Goal: Transaction & Acquisition: Book appointment/travel/reservation

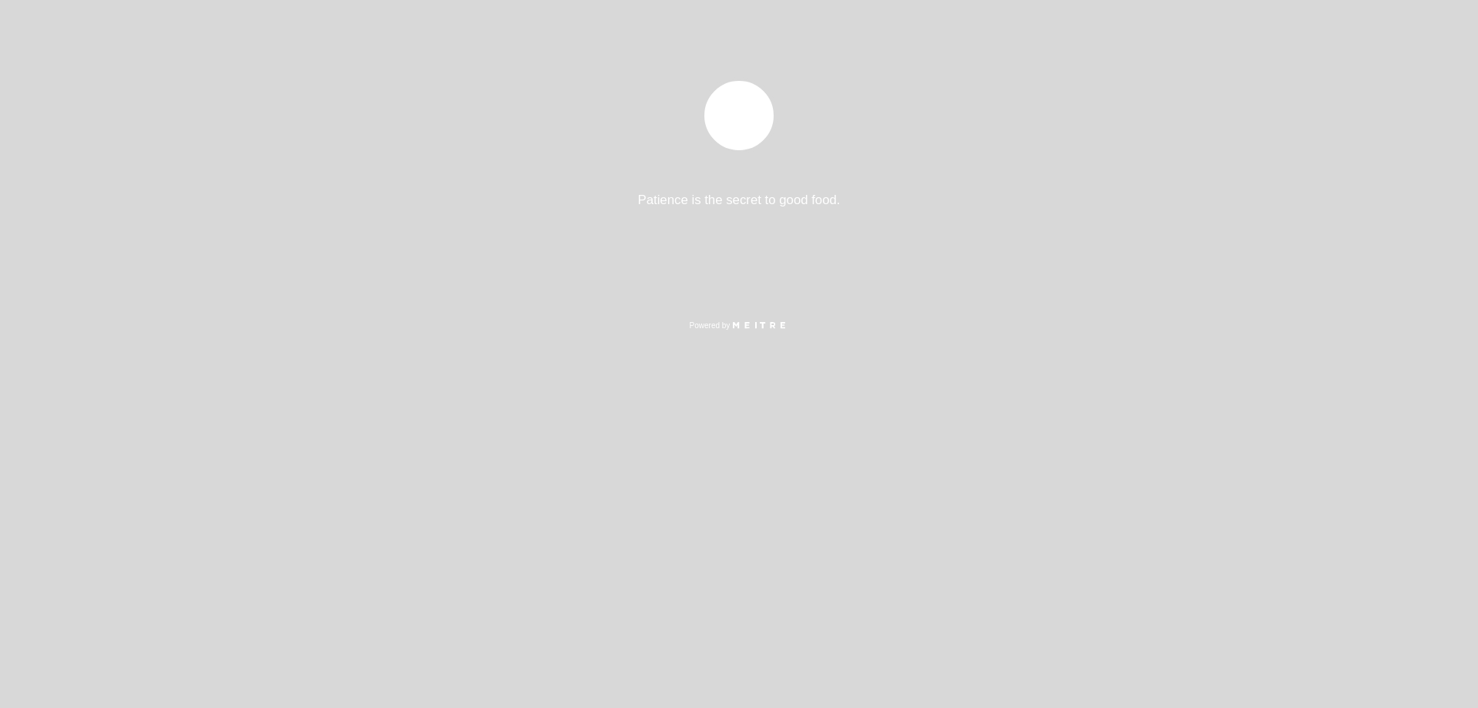
select select "es"
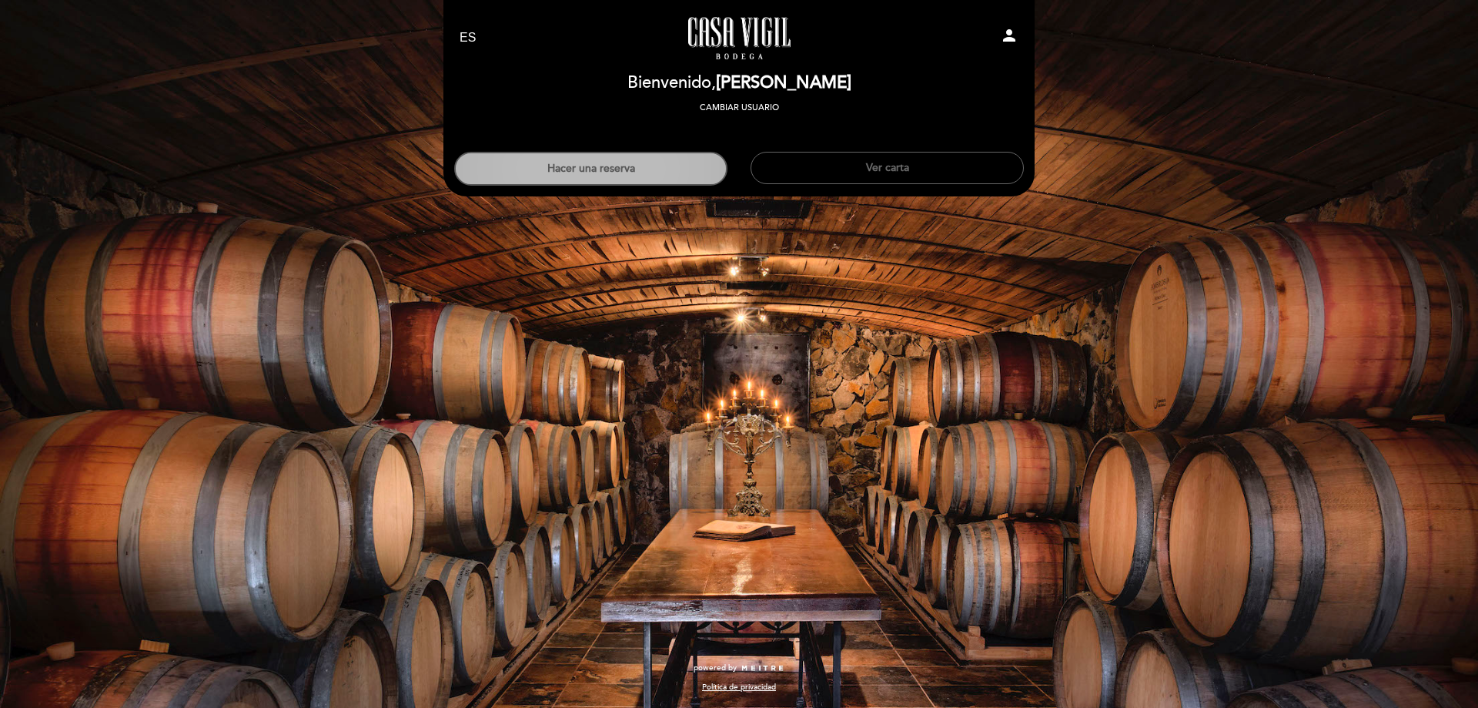
click at [592, 172] on button "Hacer una reserva" at bounding box center [590, 169] width 273 height 34
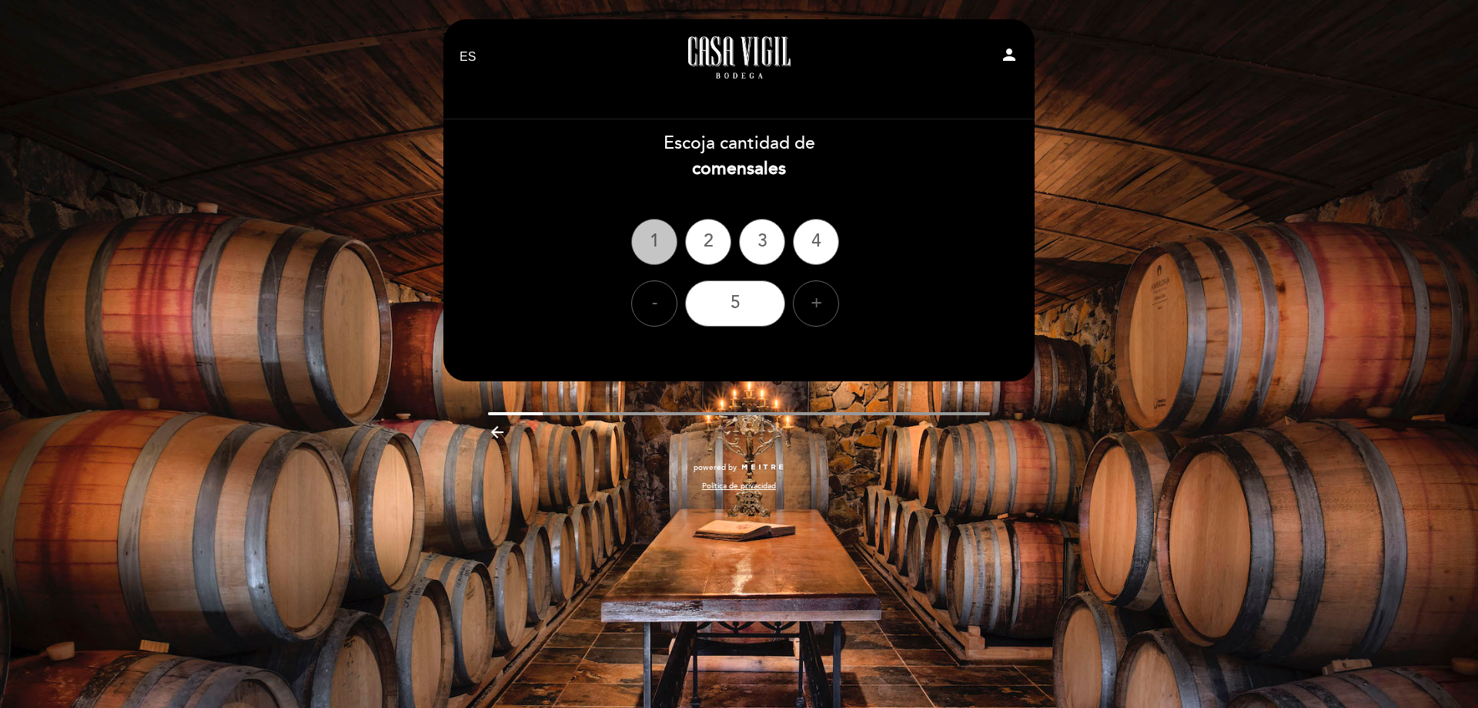
click at [641, 240] on div "1" at bounding box center [654, 242] width 46 height 46
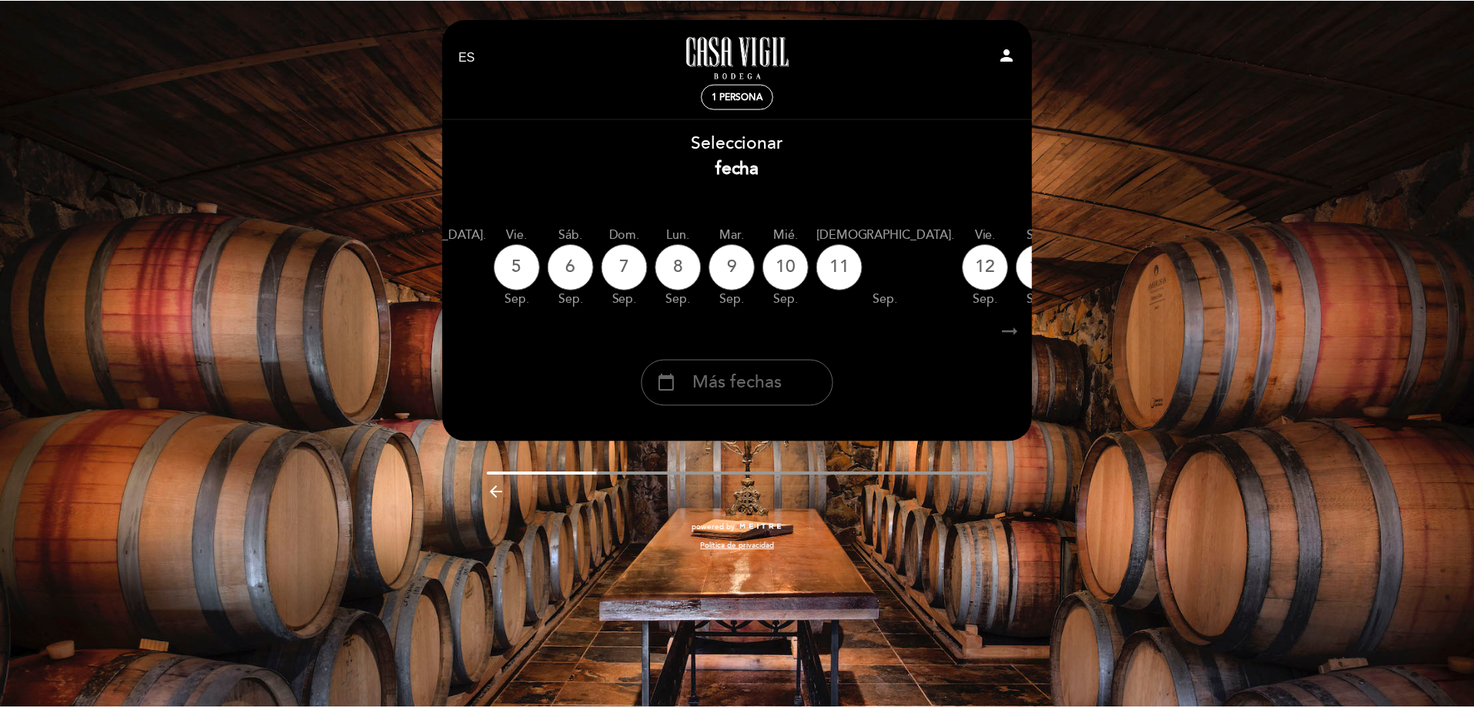
scroll to position [0, 453]
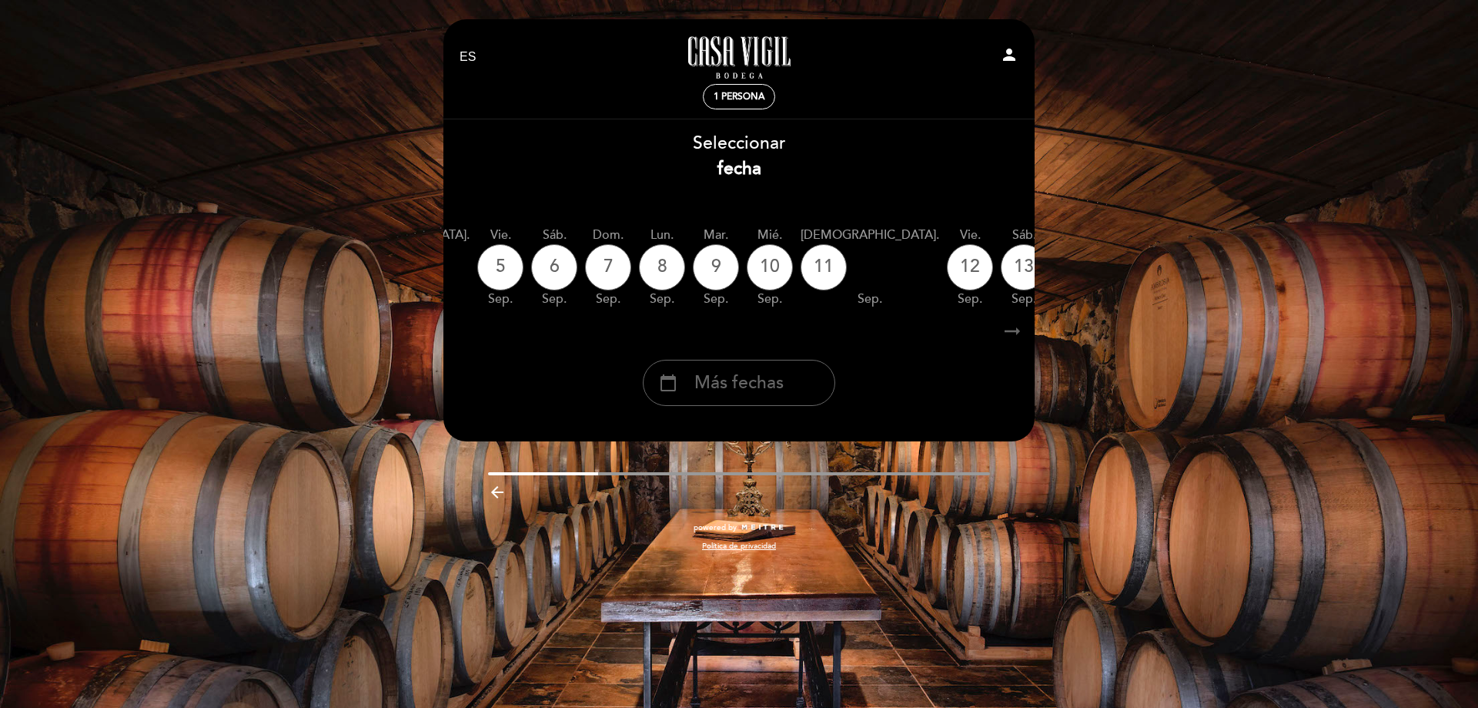
click at [1176, 265] on icon "calendar_today" at bounding box center [1185, 266] width 18 height 26
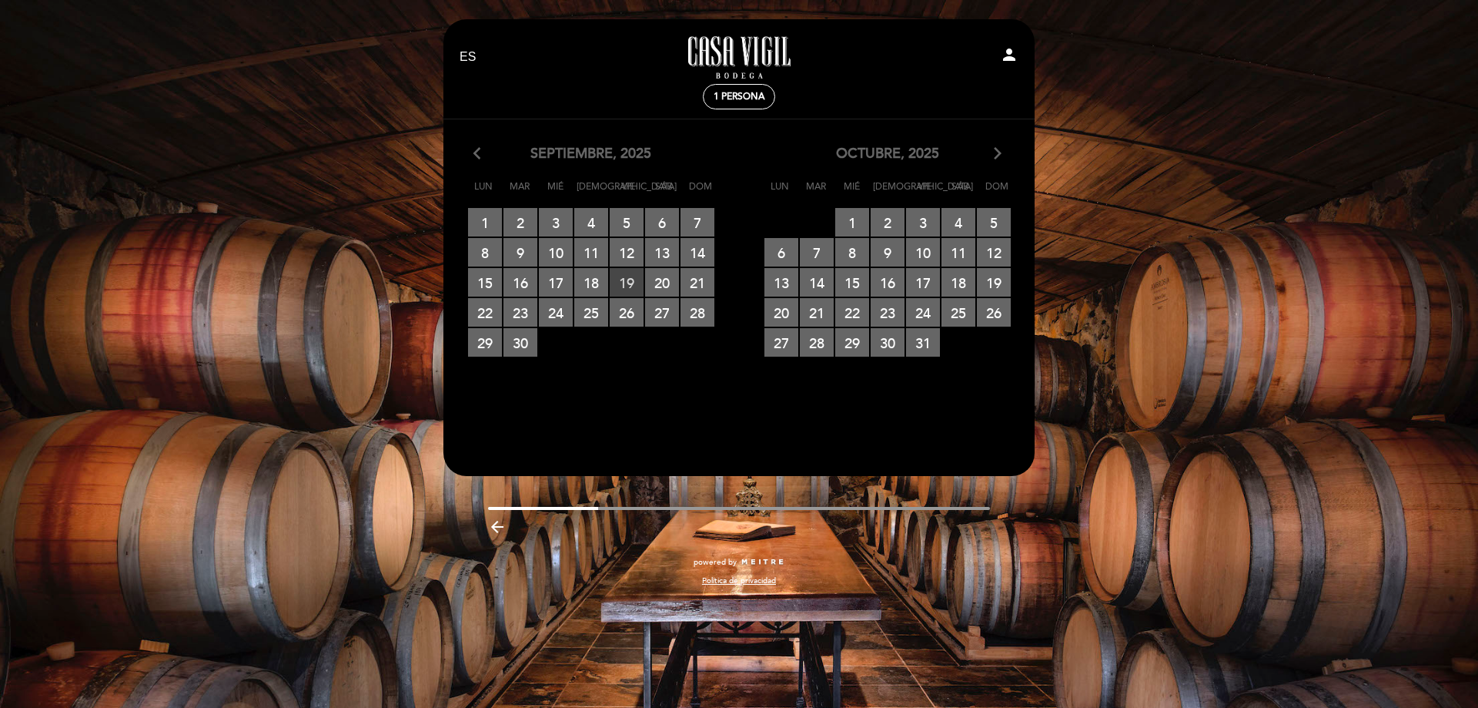
click at [628, 279] on span "19 RESERVAS DISPONIBLES" at bounding box center [627, 282] width 34 height 28
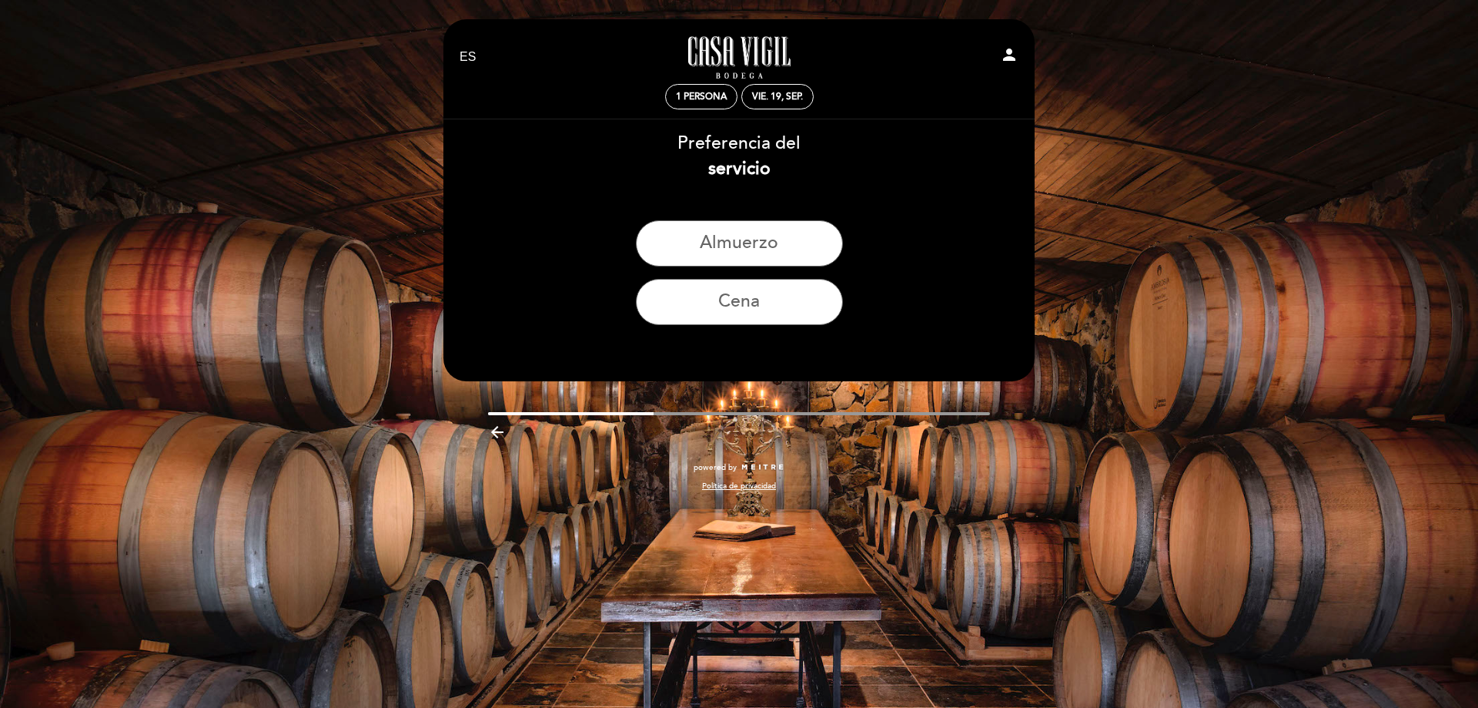
click at [731, 218] on div "Preferencia del servicio [GEOGRAPHIC_DATA] Cena" at bounding box center [739, 234] width 593 height 206
click at [737, 240] on button "Almuerzo" at bounding box center [739, 243] width 207 height 46
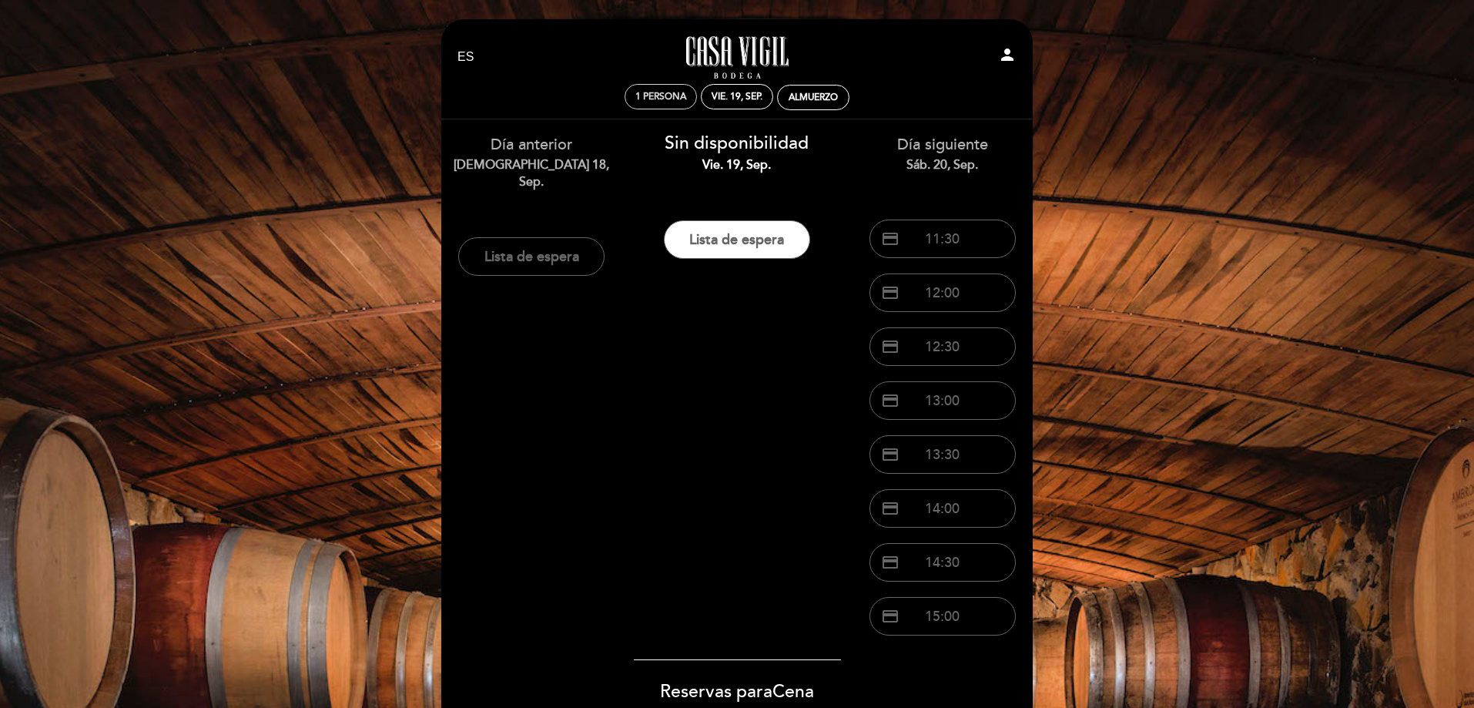
click at [661, 101] on span "1 persona" at bounding box center [660, 97] width 51 height 12
select select "? undefined:undefined ?"
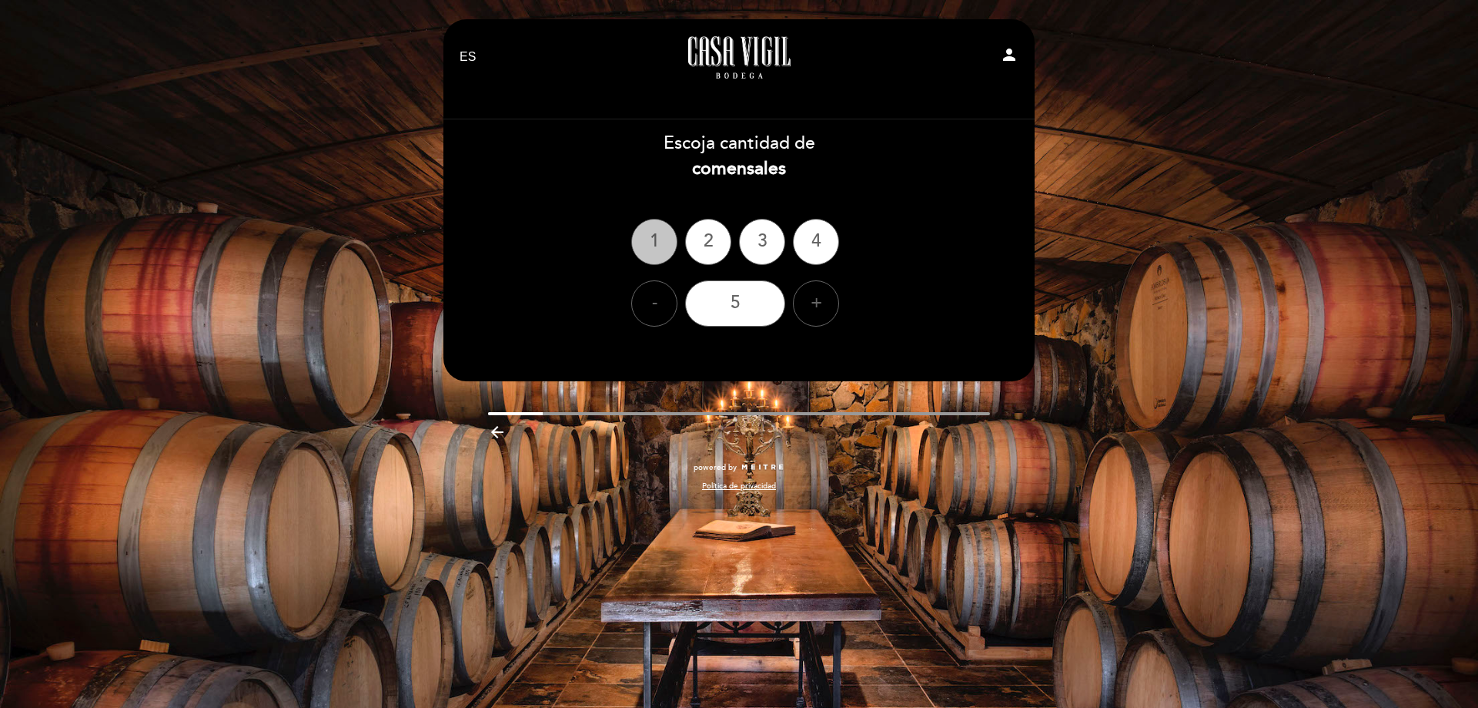
click at [658, 252] on div "1" at bounding box center [654, 242] width 46 height 46
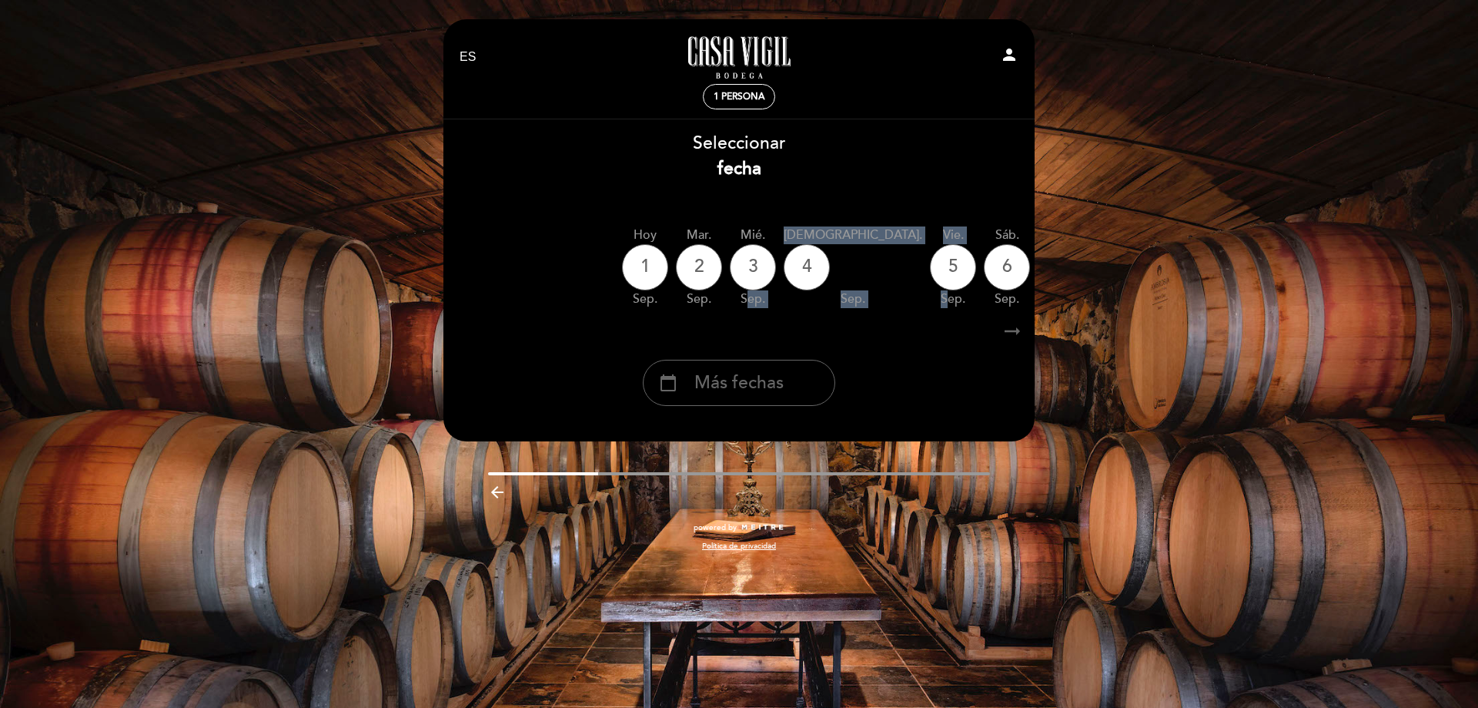
drag, startPoint x: 748, startPoint y: 313, endPoint x: 832, endPoint y: 312, distance: 83.9
click at [844, 312] on div "Hoy [DATE] [DATE] [DATE] [DATE] [DATE] [DATE] [DATE] [DATE] mar. sep." at bounding box center [739, 267] width 593 height 97
click at [791, 380] on div "calendar_today Más fechas" at bounding box center [739, 383] width 192 height 46
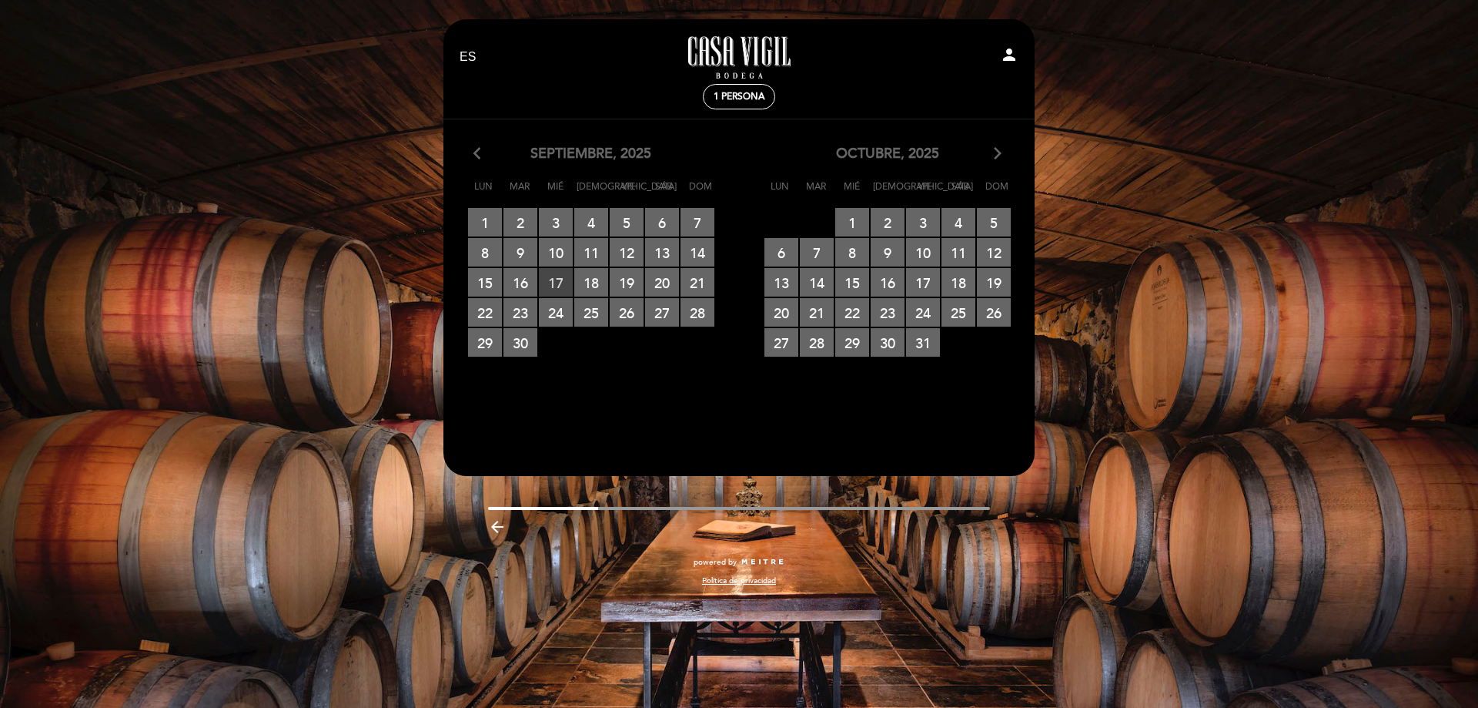
click at [548, 281] on span "17 RESERVAS DISPONIBLES" at bounding box center [556, 282] width 34 height 28
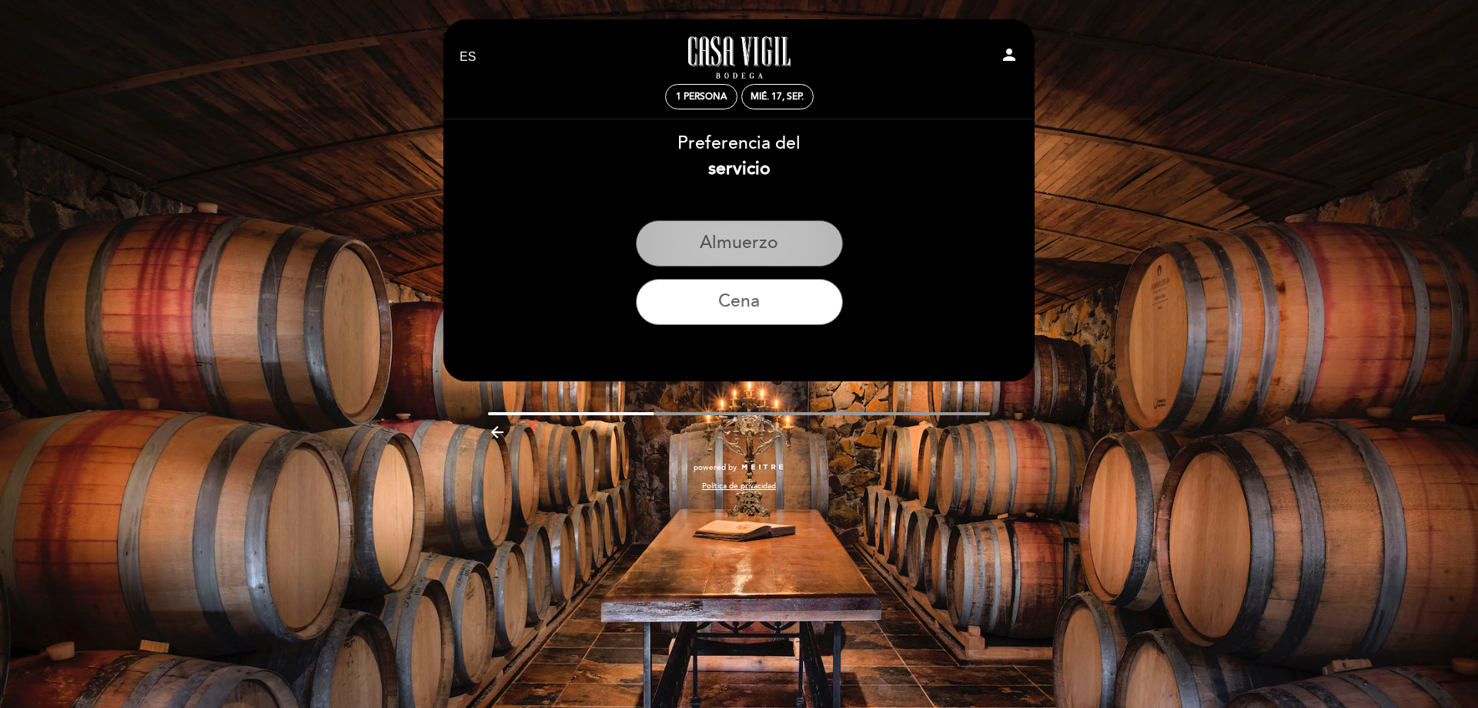
click at [754, 250] on button "Almuerzo" at bounding box center [739, 243] width 207 height 46
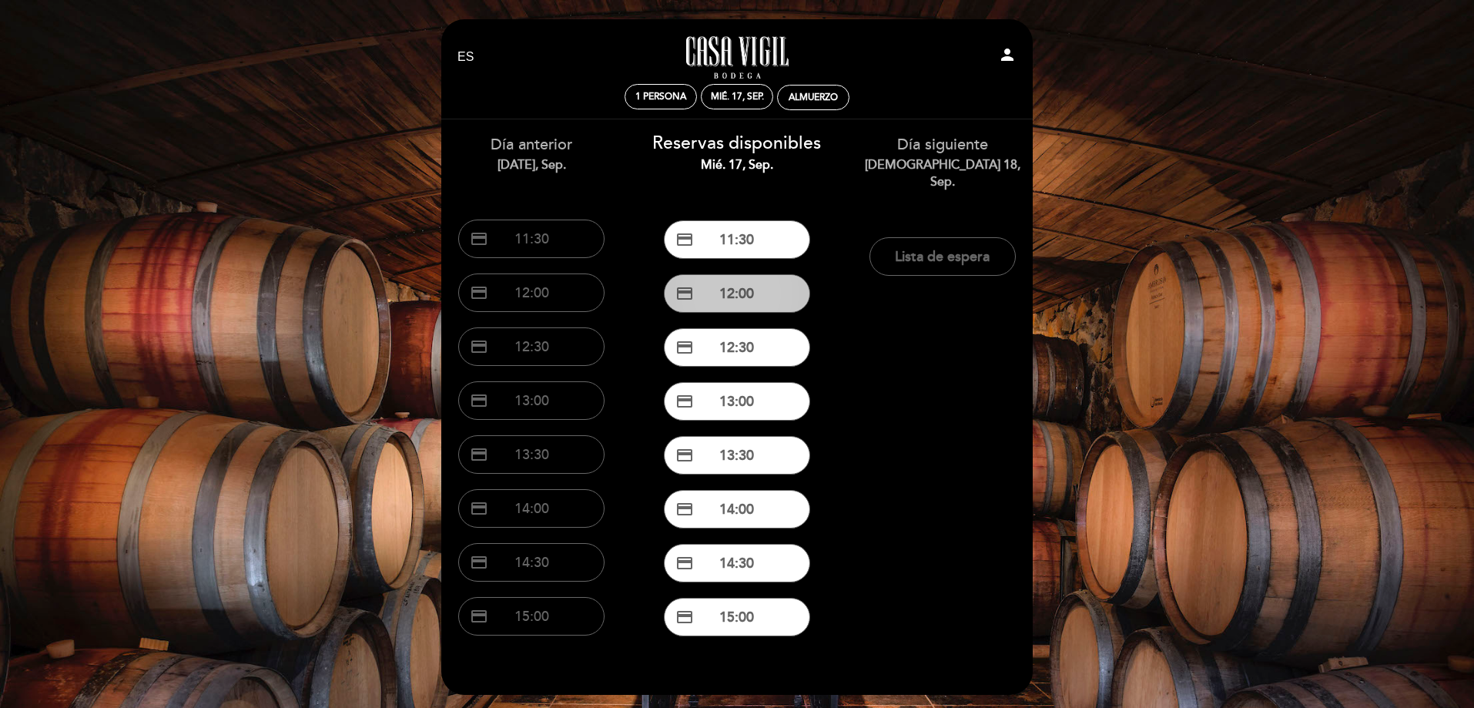
click at [768, 294] on button "credit_card 12:00" at bounding box center [737, 293] width 146 height 38
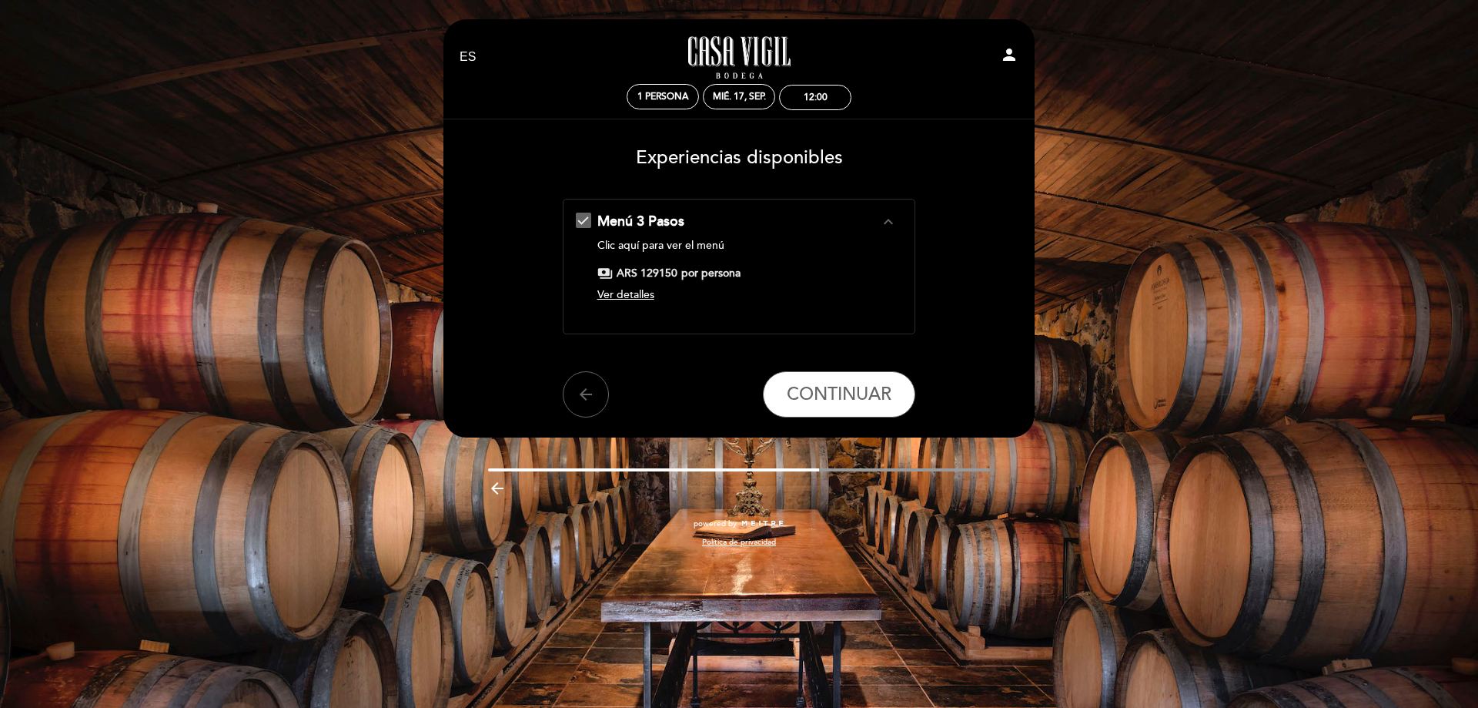
click at [888, 222] on icon "expand_less" at bounding box center [888, 221] width 18 height 18
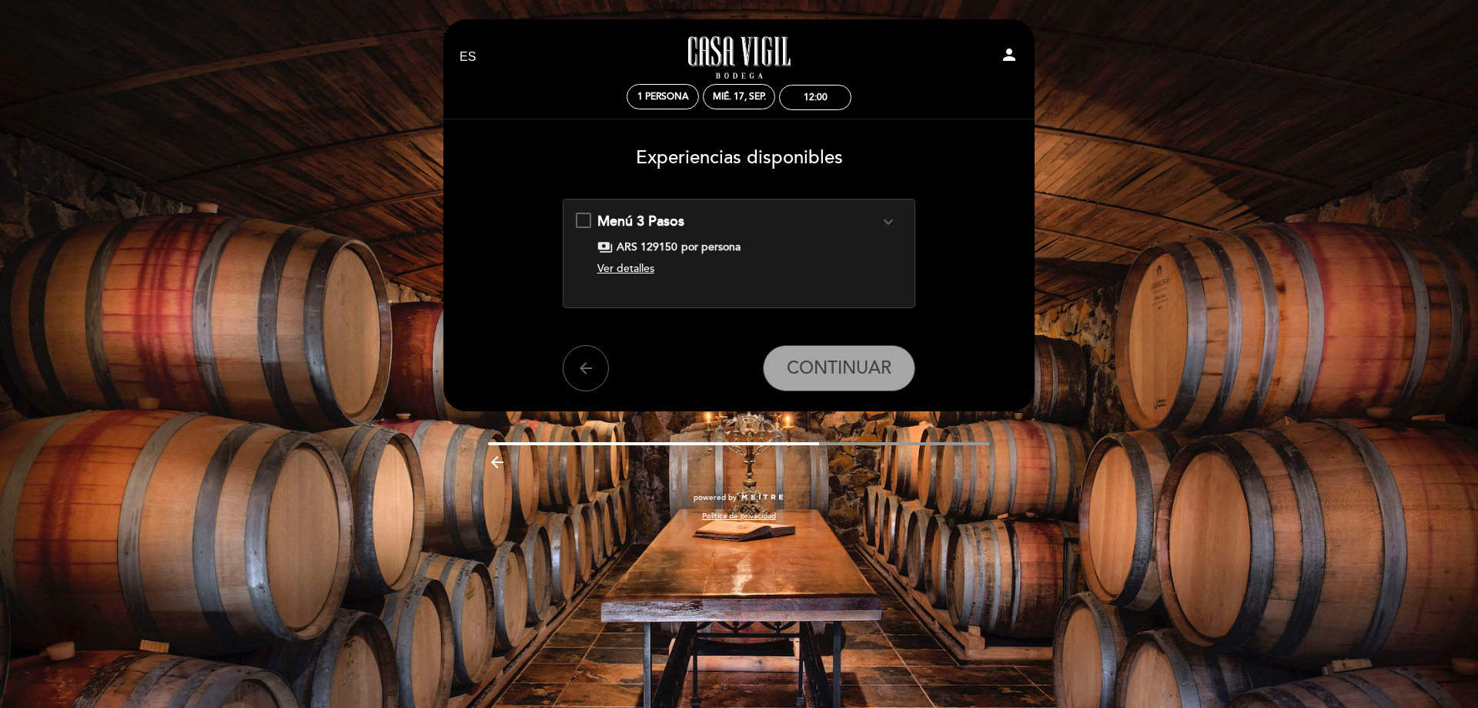
click at [888, 222] on icon "expand_more" at bounding box center [888, 221] width 18 height 18
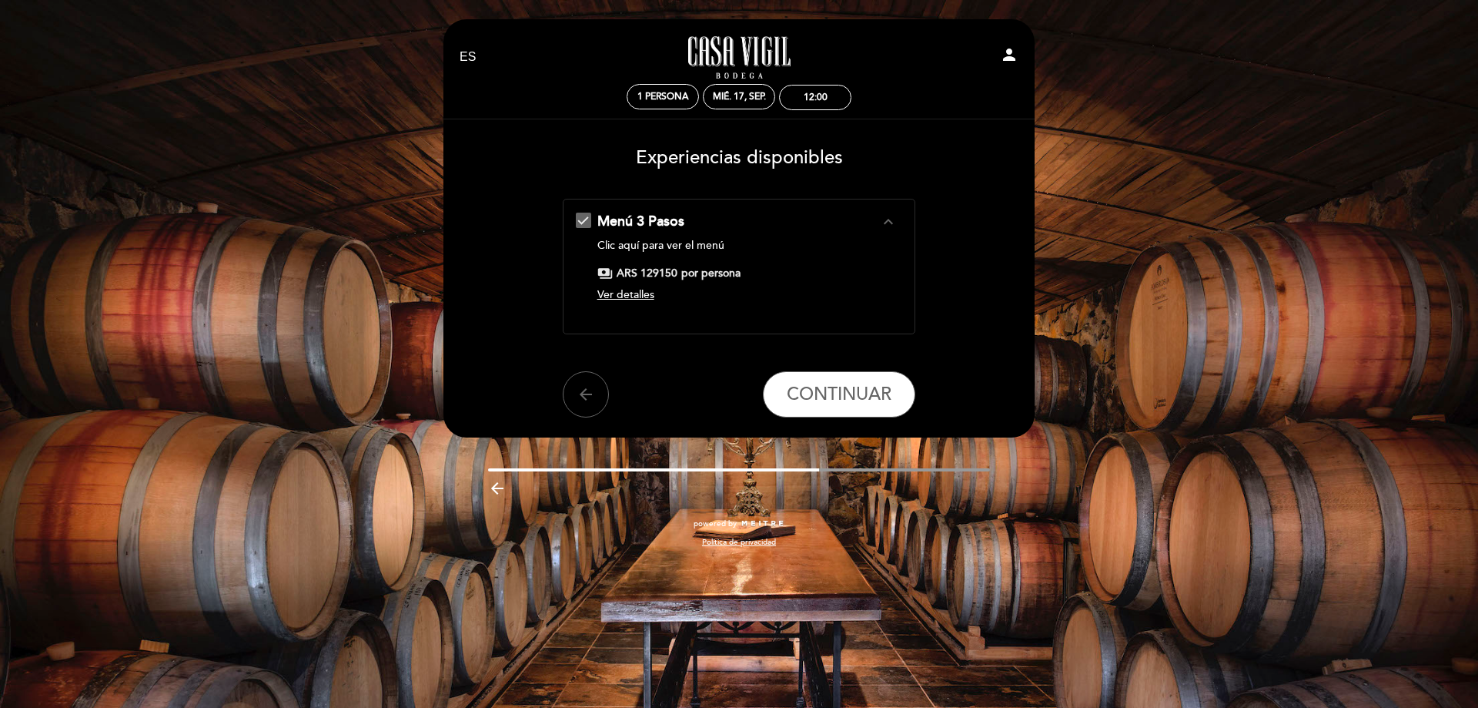
click at [640, 296] on span "Ver detalles" at bounding box center [625, 294] width 57 height 13
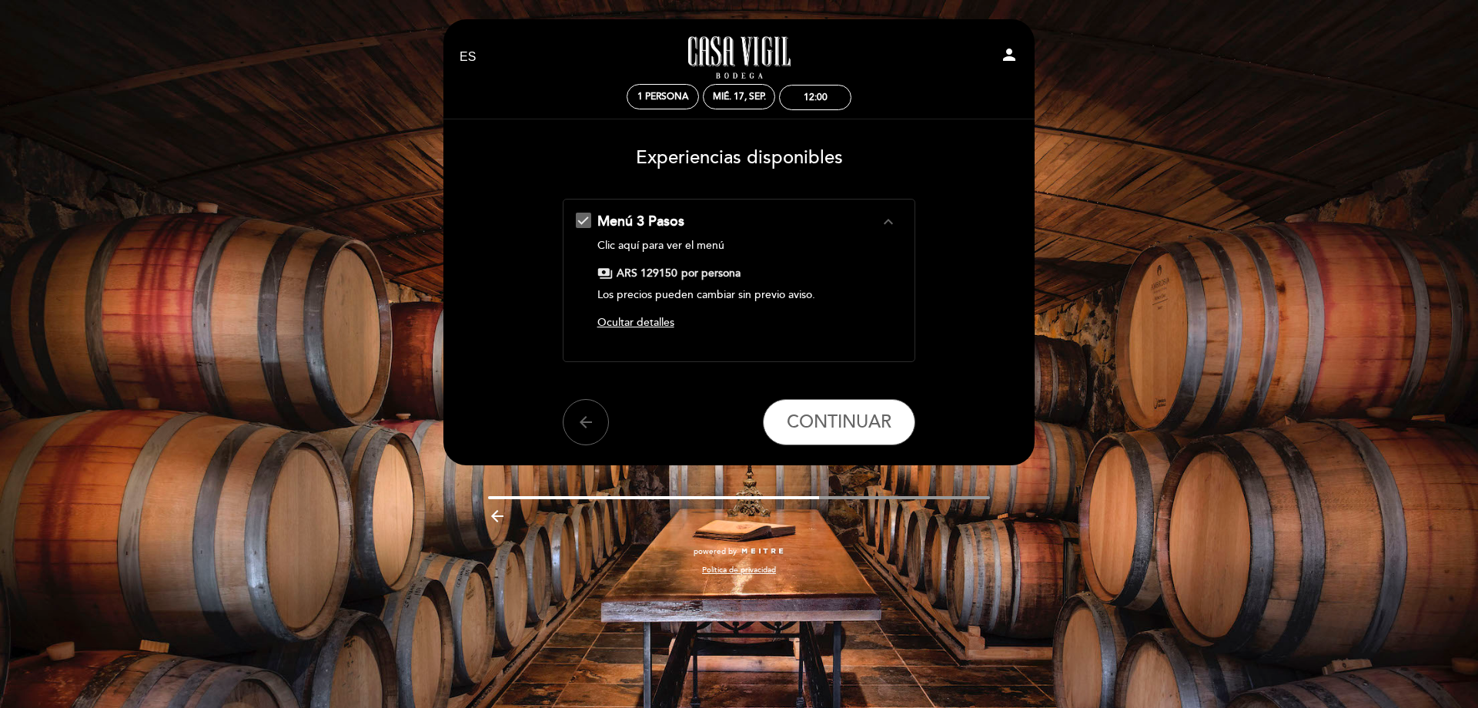
click at [637, 324] on span "Ocultar detalles" at bounding box center [635, 322] width 77 height 13
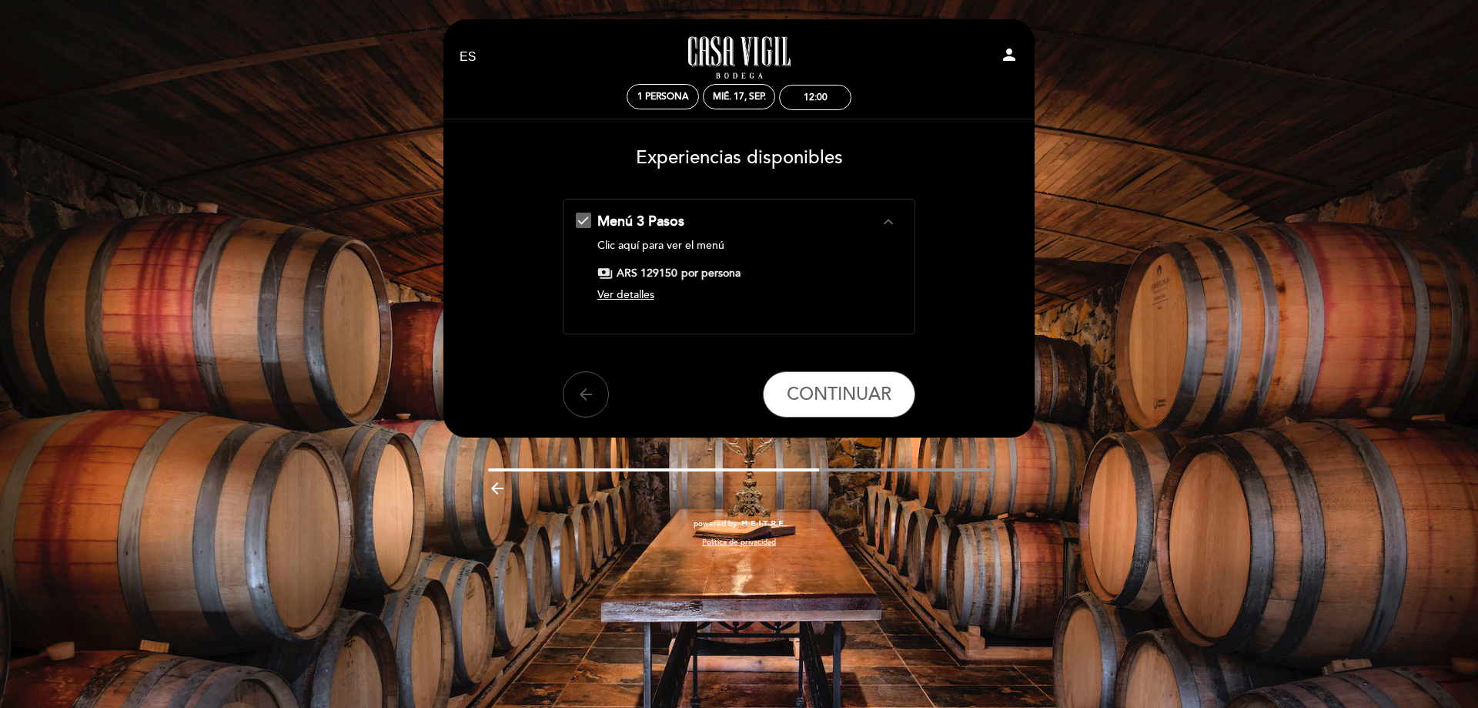
click at [581, 397] on icon "arrow_back" at bounding box center [586, 394] width 18 height 18
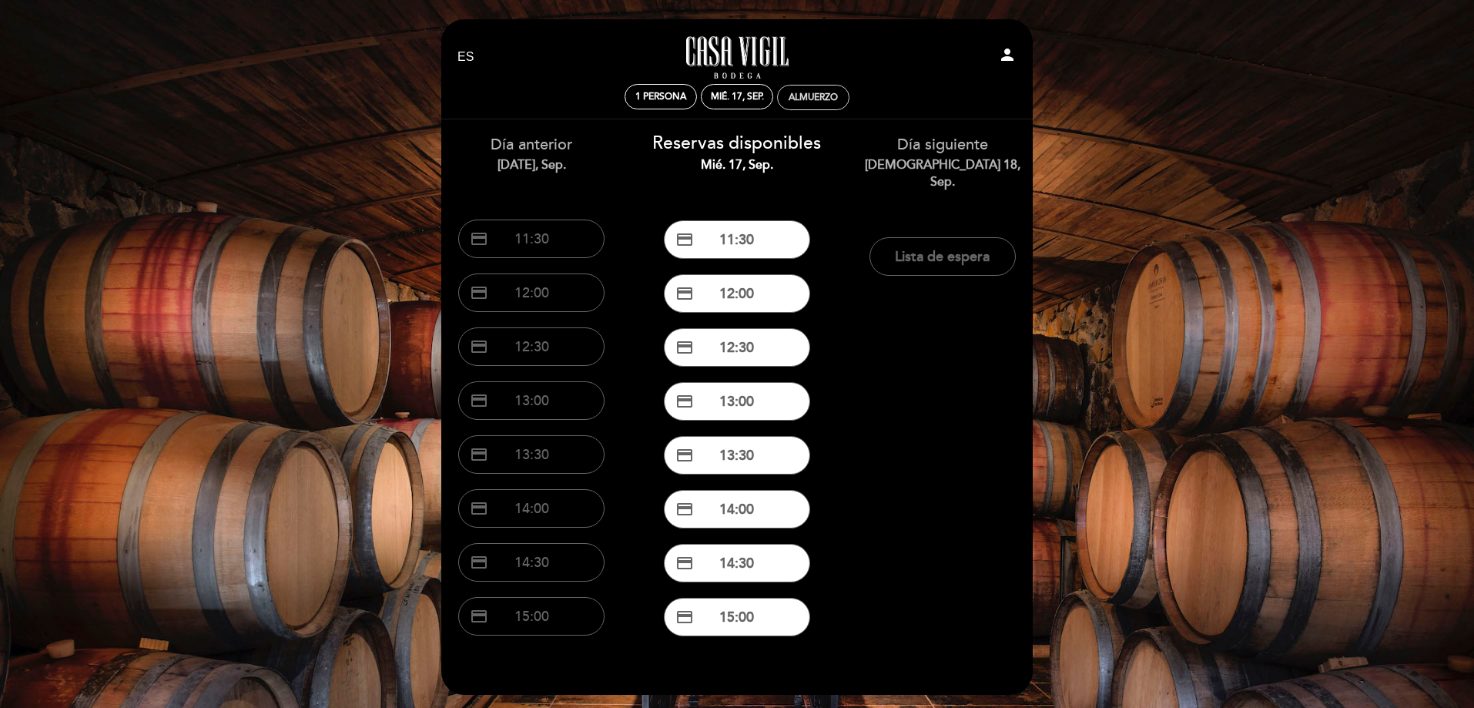
click at [804, 95] on div "Almuerzo" at bounding box center [812, 98] width 49 height 12
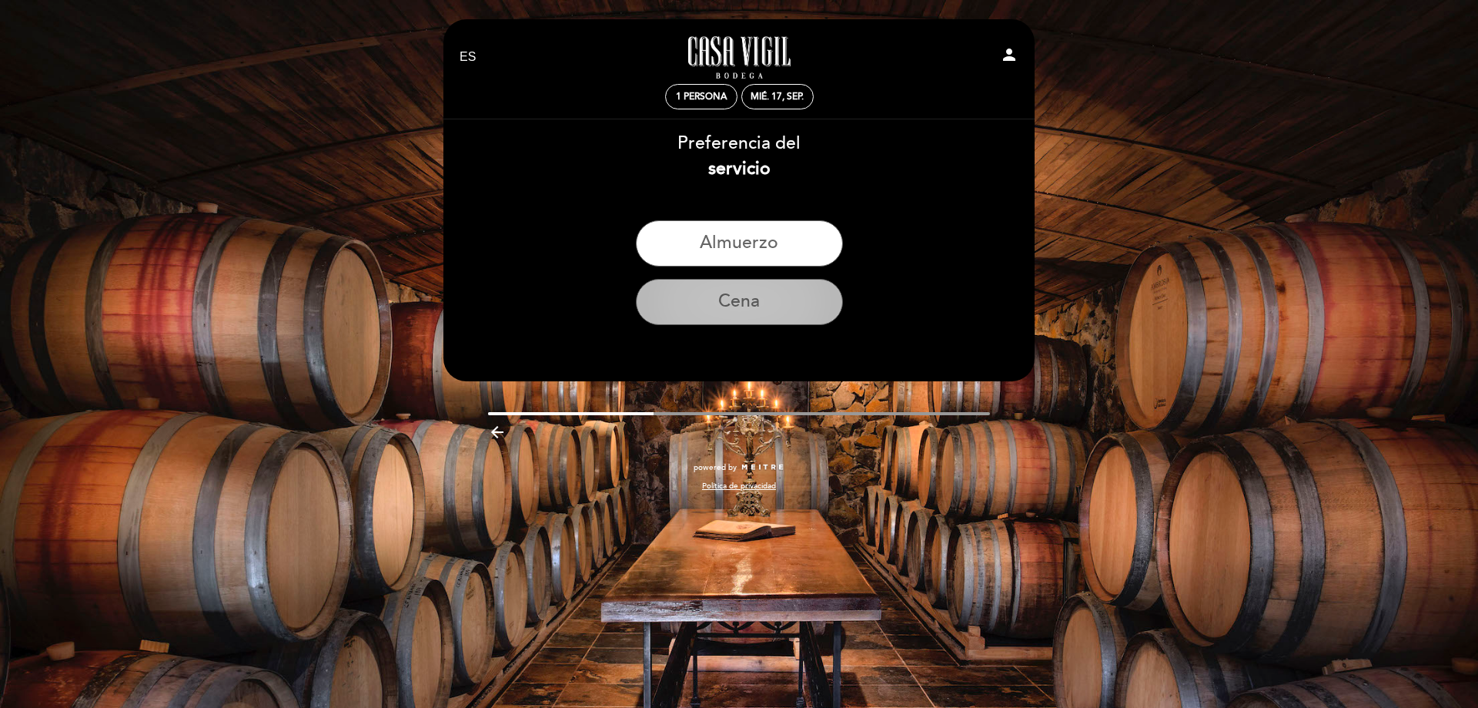
click at [752, 311] on button "Cena" at bounding box center [739, 302] width 207 height 46
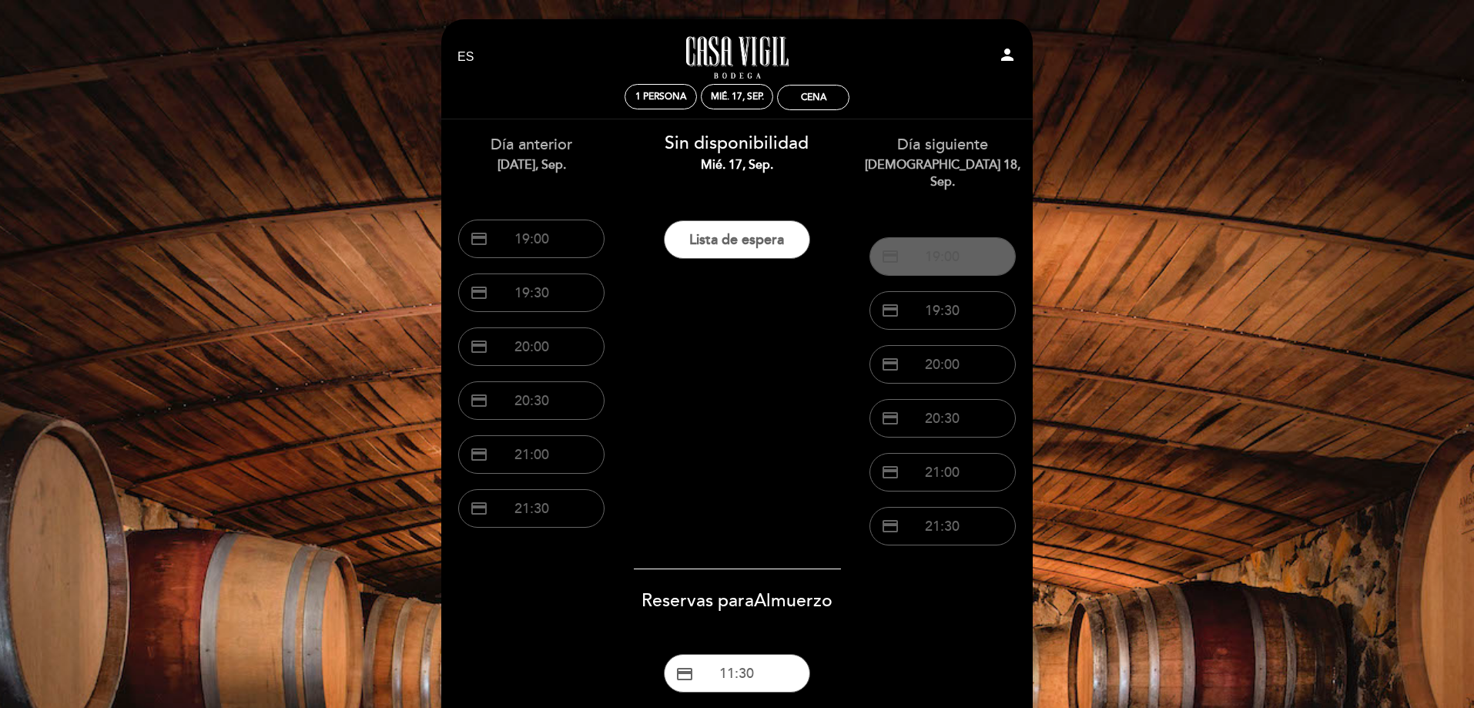
click at [922, 237] on button "credit_card 19:00" at bounding box center [942, 256] width 146 height 38
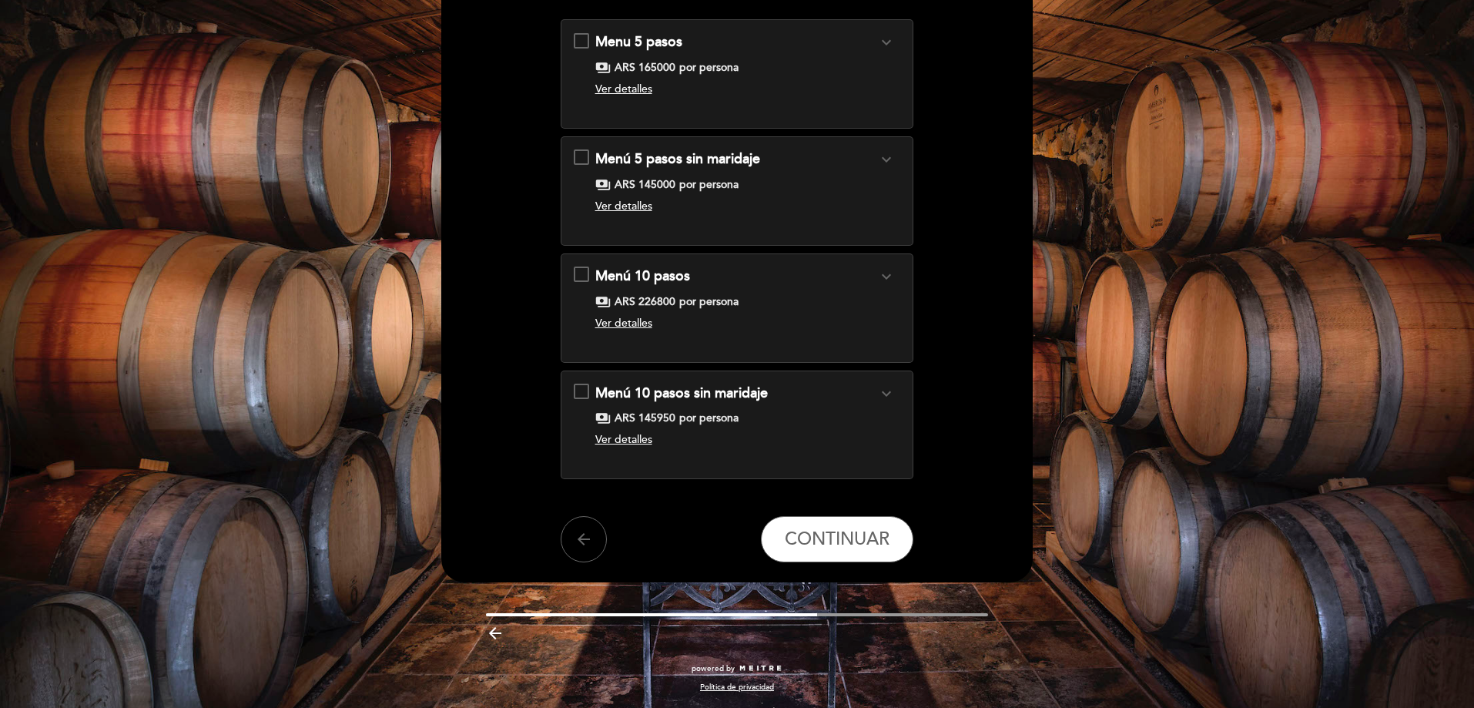
scroll to position [180, 0]
click at [584, 540] on icon "arrow_back" at bounding box center [583, 538] width 18 height 18
